Goal: Check status: Check status

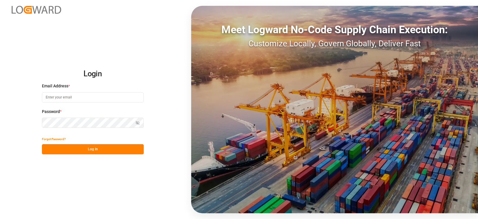
type input "[EMAIL_ADDRESS][PERSON_NAME][DOMAIN_NAME]"
click at [101, 151] on button "Log In" at bounding box center [93, 149] width 102 height 10
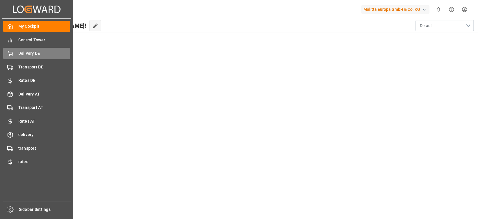
click at [40, 55] on span "Delivery DE" at bounding box center [44, 53] width 52 height 6
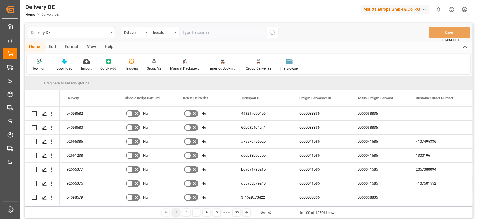
click at [196, 30] on input "text" at bounding box center [222, 32] width 87 height 11
type input "92555775"
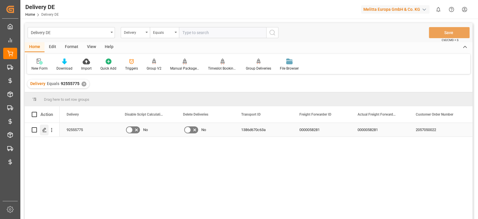
click at [46, 134] on div "Press SPACE to select this row." at bounding box center [44, 130] width 9 height 11
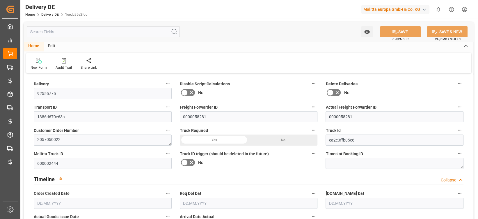
type input "0"
type input "33"
type input "9787.472"
type input "13081"
type input "49677.296"
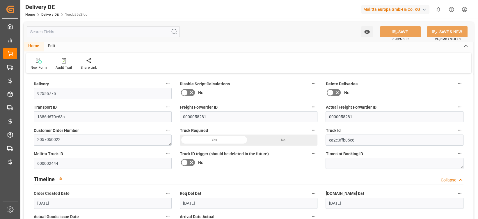
type input "[DATE]"
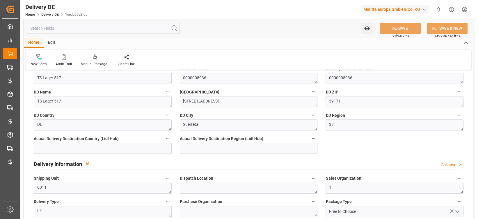
scroll to position [187, 0]
